Goal: Check status: Check status

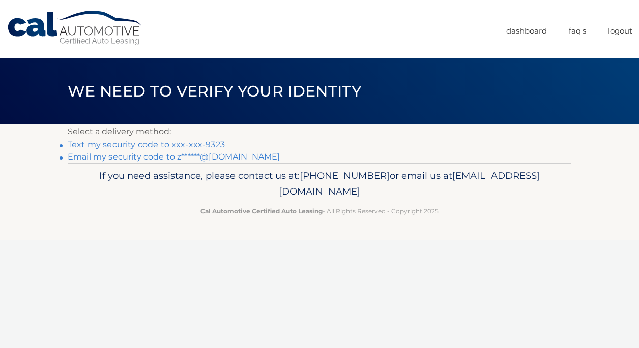
click at [204, 142] on link "Text my security code to xxx-xxx-9323" at bounding box center [146, 145] width 157 height 10
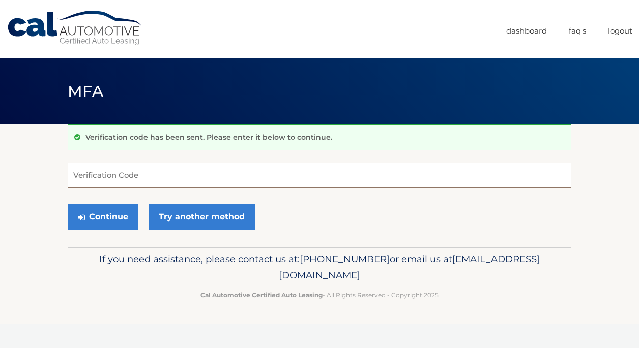
click at [188, 171] on input "Verification Code" at bounding box center [320, 175] width 504 height 25
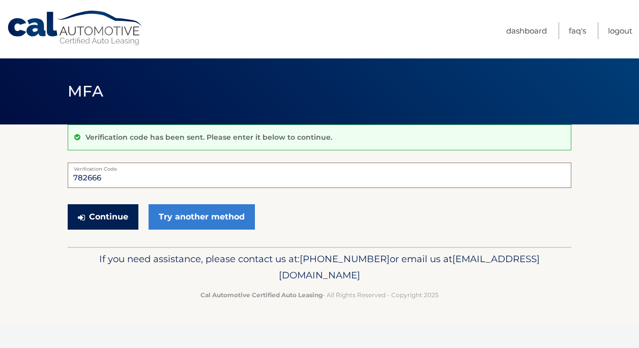
type input "782666"
click at [103, 210] on button "Continue" at bounding box center [103, 216] width 71 height 25
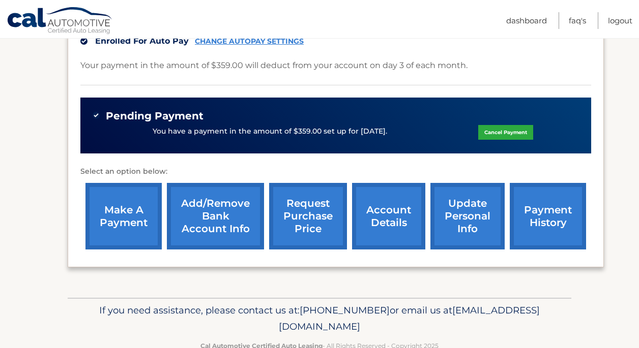
scroll to position [285, 0]
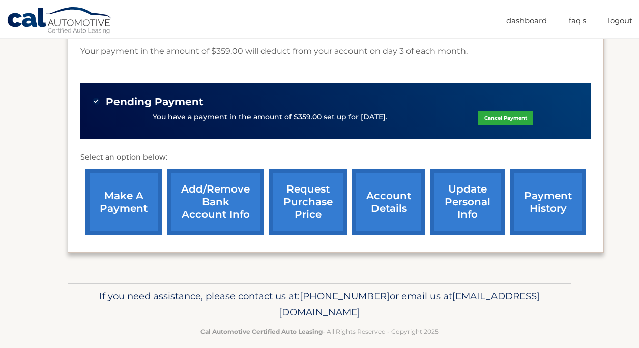
click at [521, 228] on link "payment history" at bounding box center [548, 202] width 76 height 67
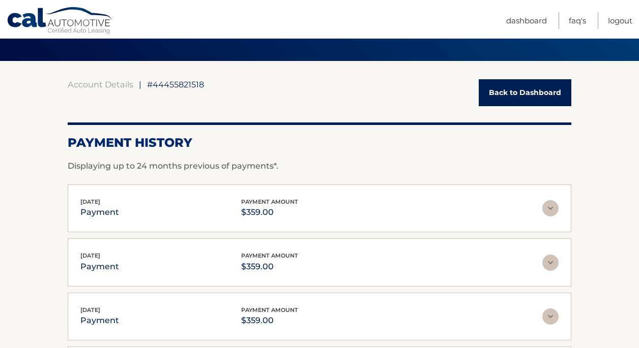
scroll to position [74, 0]
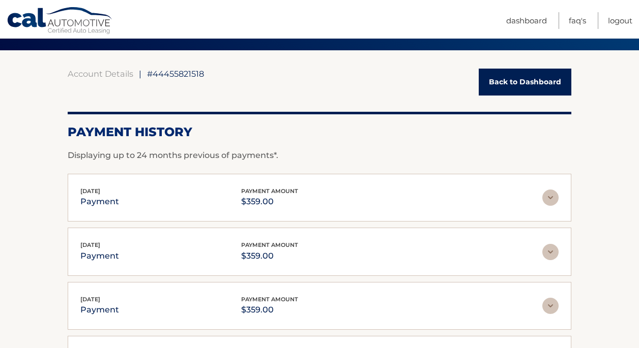
click at [550, 204] on img at bounding box center [550, 198] width 16 height 16
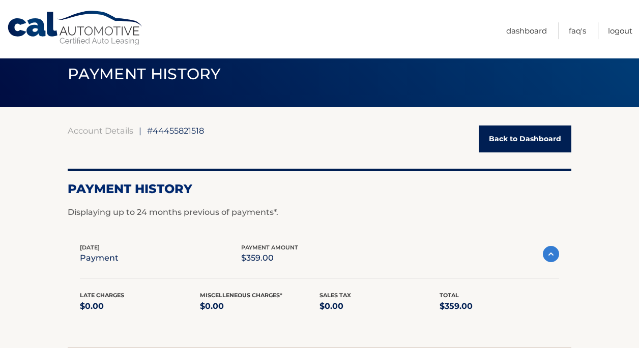
scroll to position [0, 0]
